Goal: Information Seeking & Learning: Learn about a topic

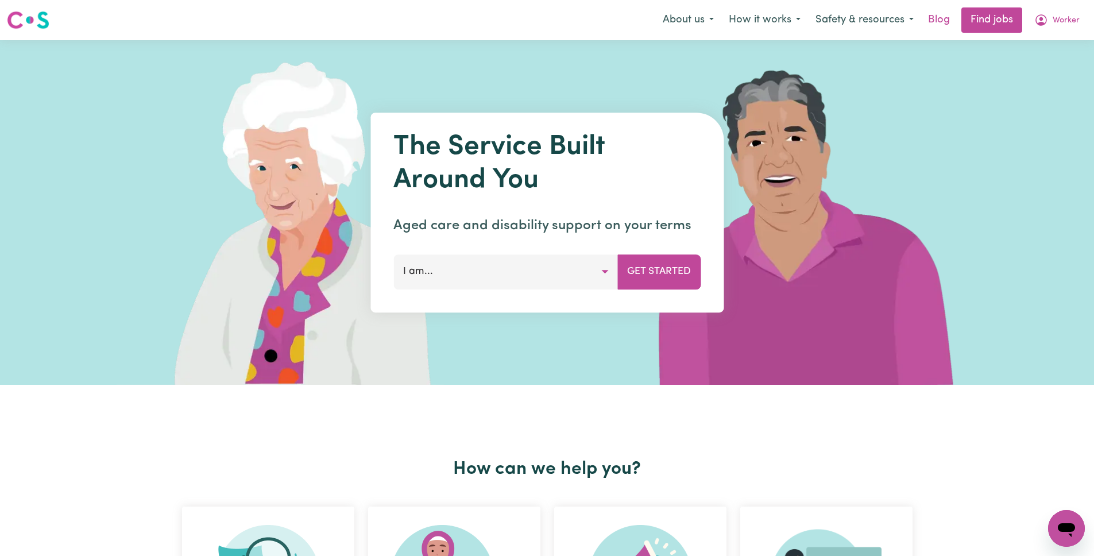
click at [934, 23] on link "Blog" at bounding box center [939, 19] width 36 height 25
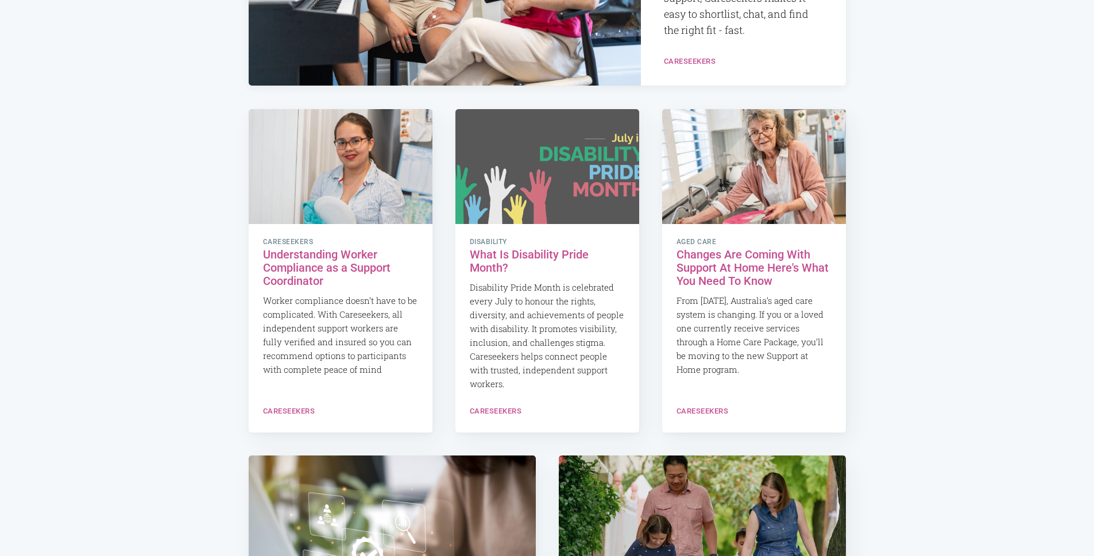
scroll to position [447, 0]
click at [311, 264] on h2 "Understanding Worker Compliance as a Support Coordinator" at bounding box center [340, 267] width 155 height 40
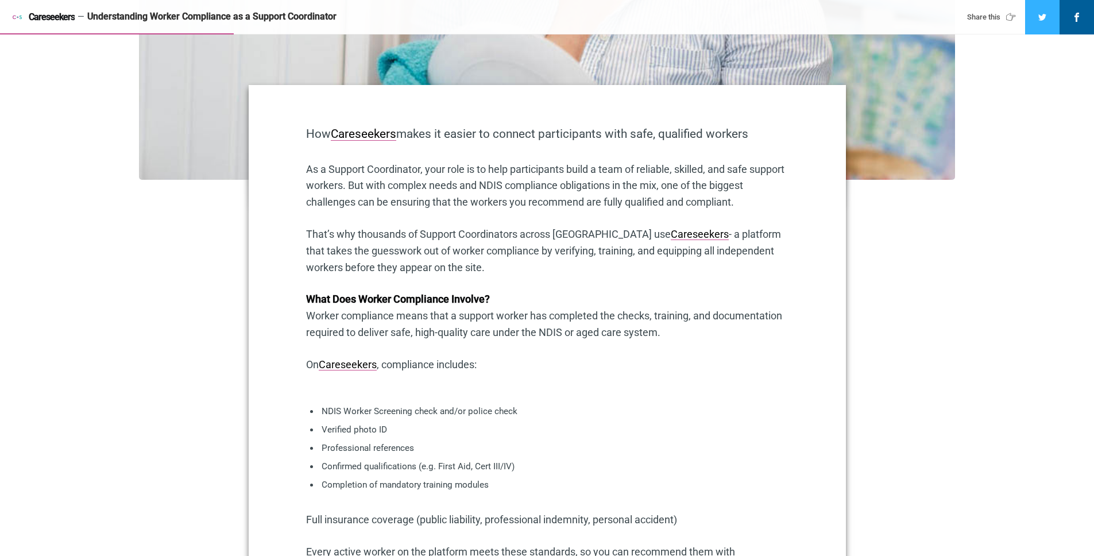
scroll to position [502, 0]
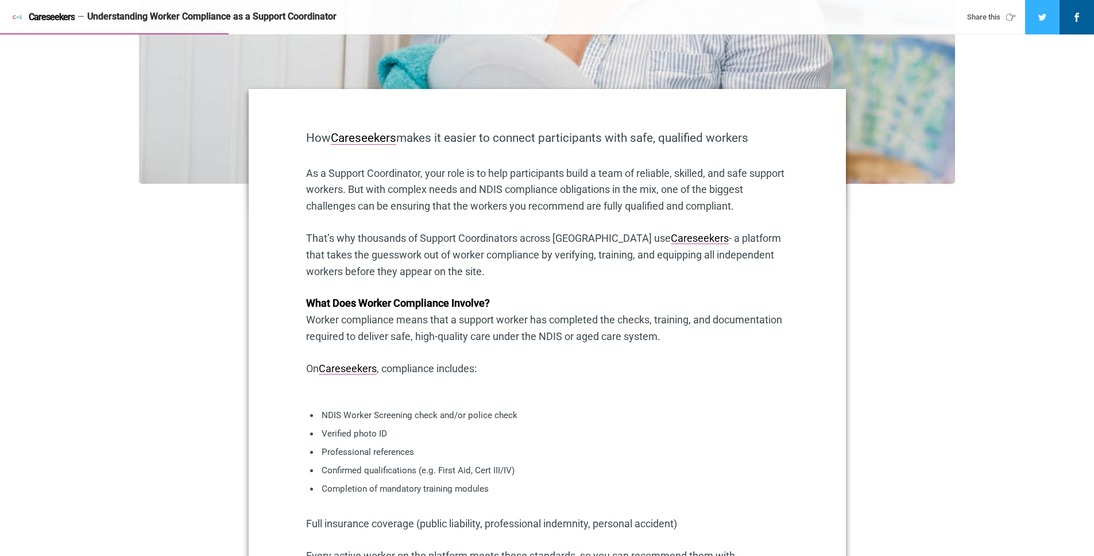
scroll to position [489, 0]
